Goal: Transaction & Acquisition: Purchase product/service

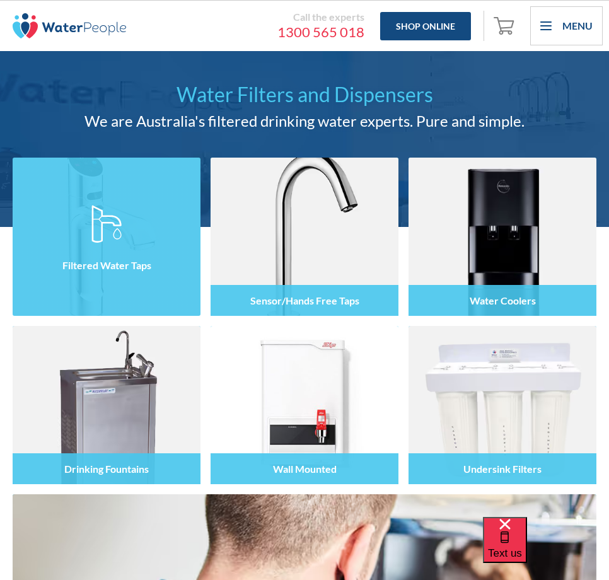
click at [69, 248] on div at bounding box center [107, 248] width 188 height 74
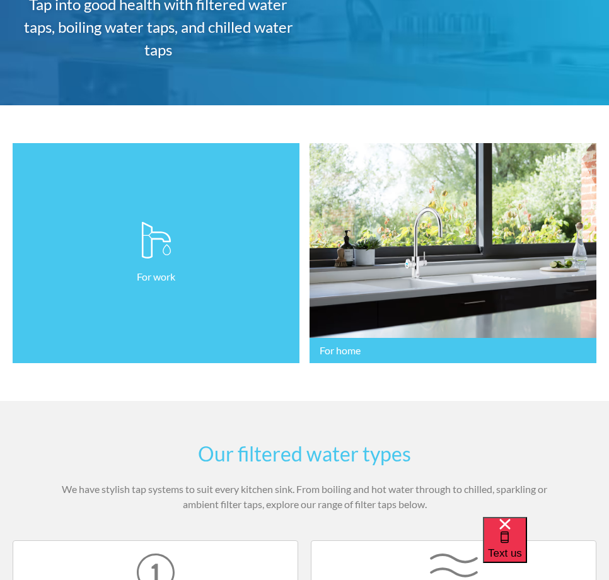
click at [118, 270] on link "For work" at bounding box center [156, 253] width 287 height 220
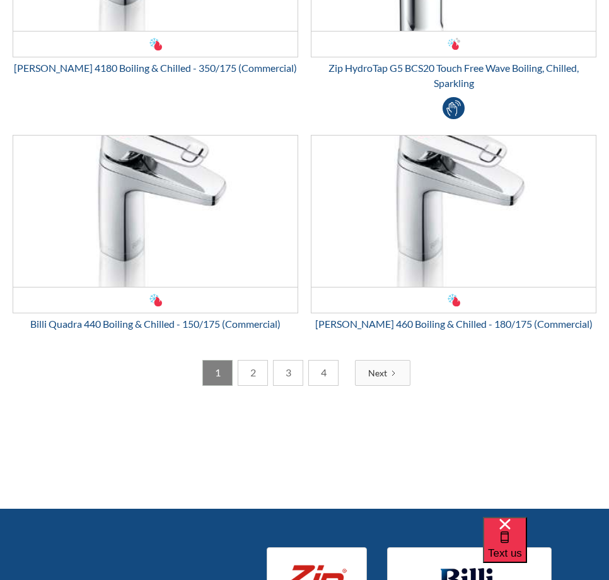
scroll to position [3339, 0]
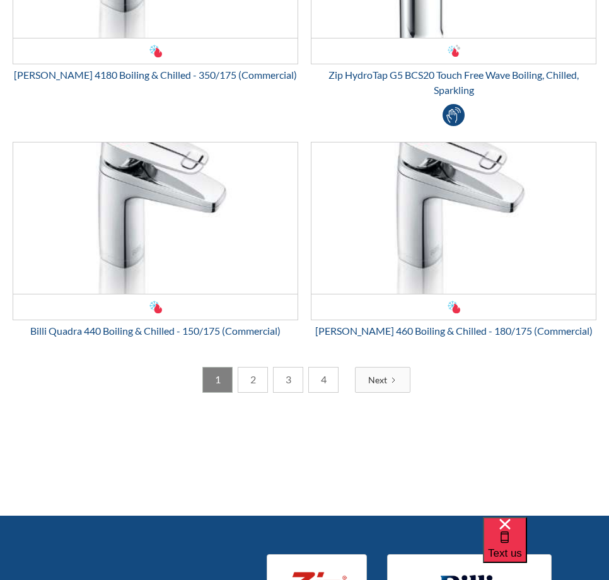
click at [500, 368] on div "Previous 1 2 3 4 Next 1 / 4" at bounding box center [304, 380] width 583 height 26
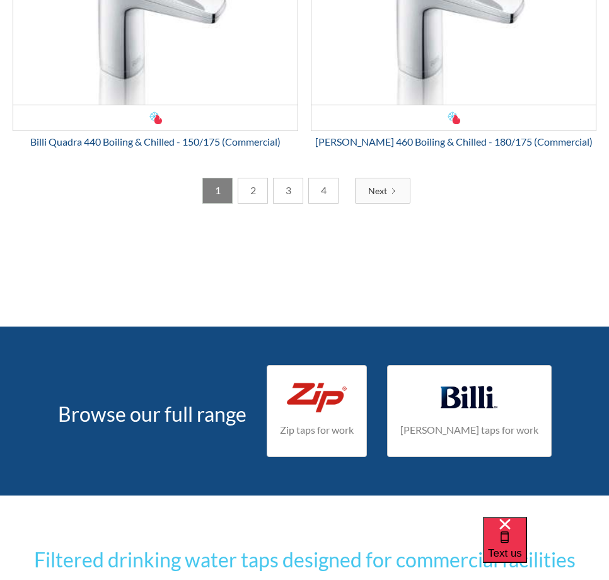
scroll to position [3402, 0]
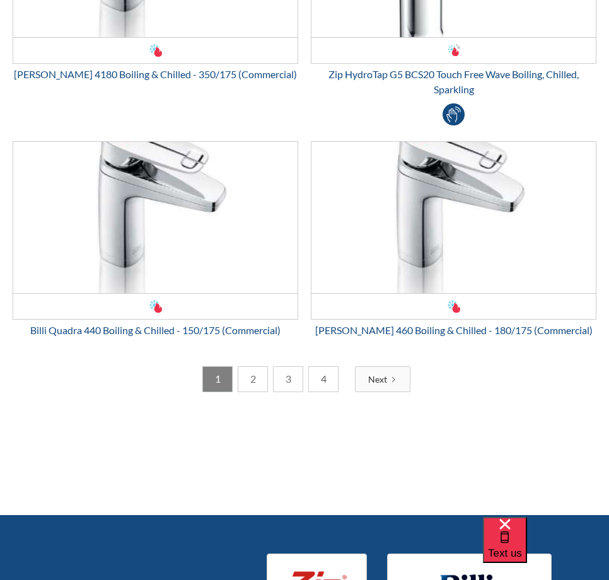
scroll to position [3339, 0]
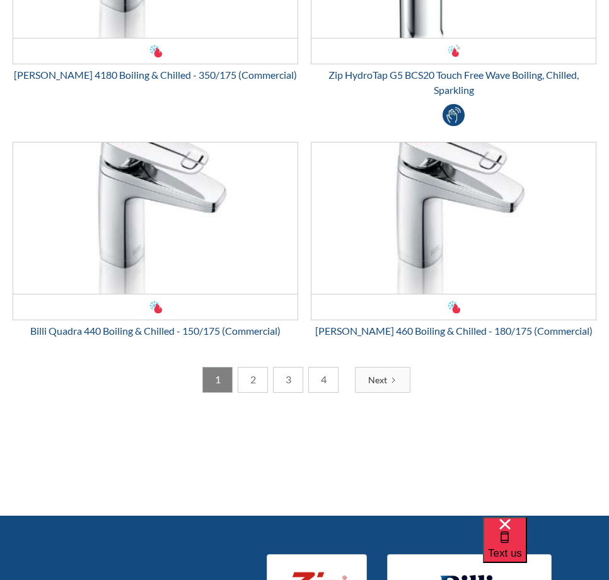
click at [459, 370] on div "Previous 1 2 3 4 Next 1 / 4" at bounding box center [304, 380] width 583 height 26
